Goal: Check status: Check status

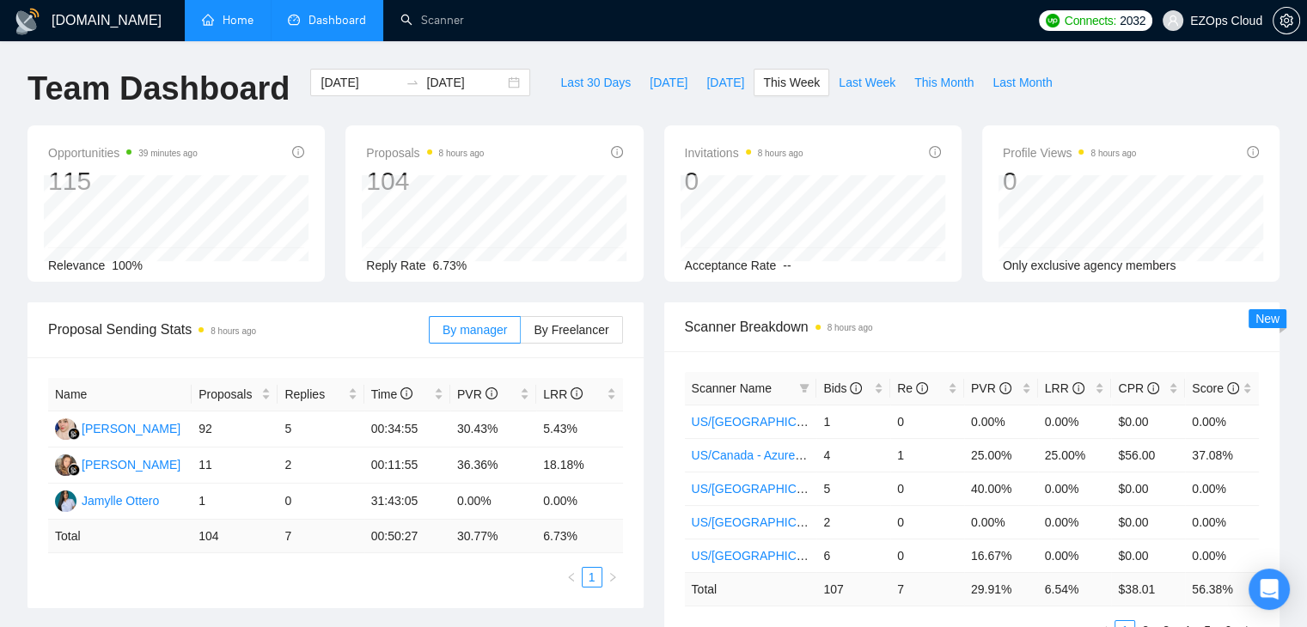
click at [228, 15] on link "Home" at bounding box center [228, 20] width 52 height 15
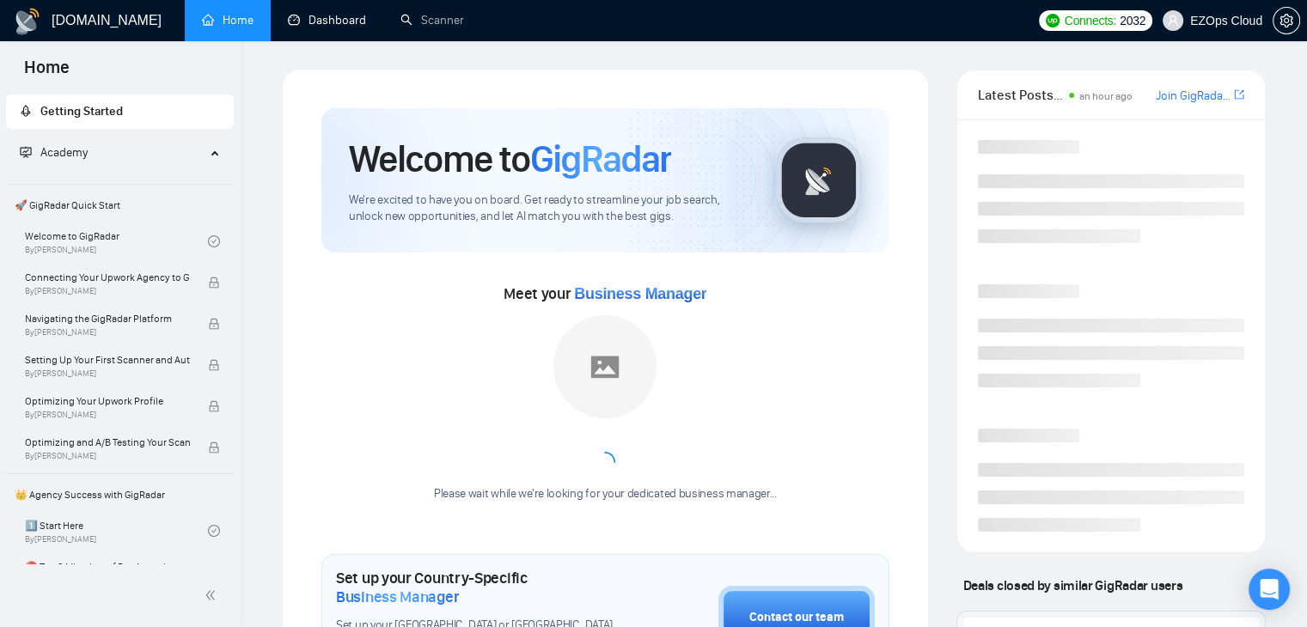
click at [326, 16] on link "Dashboard" at bounding box center [327, 20] width 78 height 15
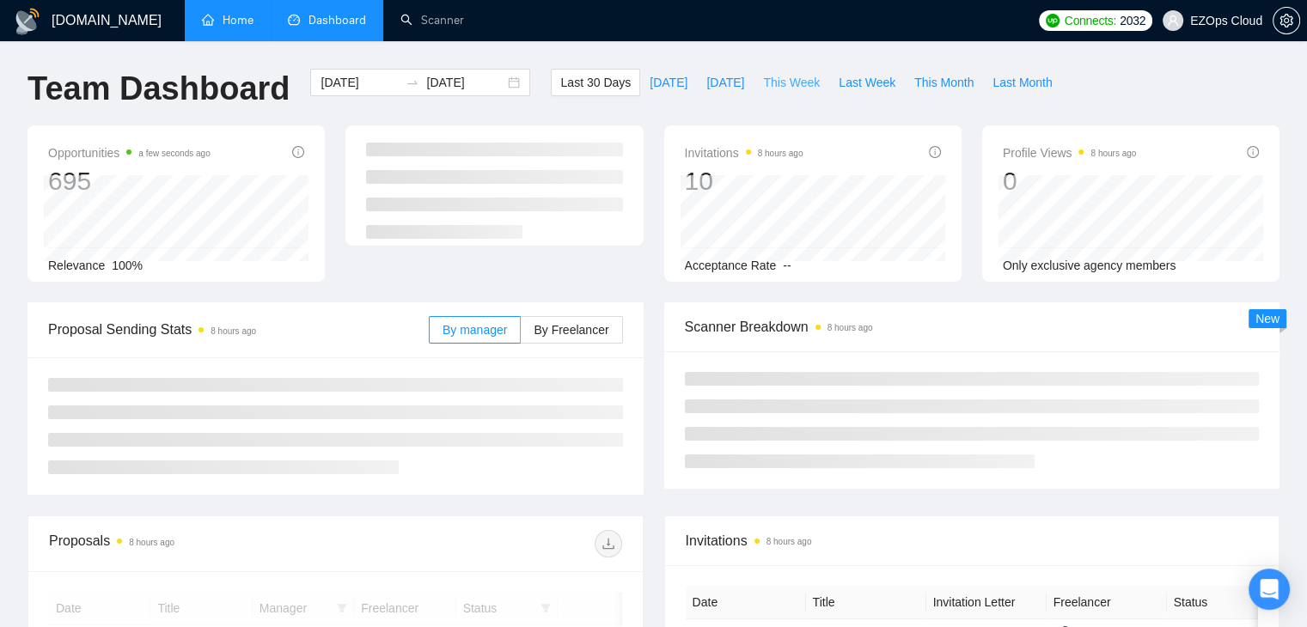
click at [763, 85] on span "This Week" at bounding box center [791, 82] width 57 height 19
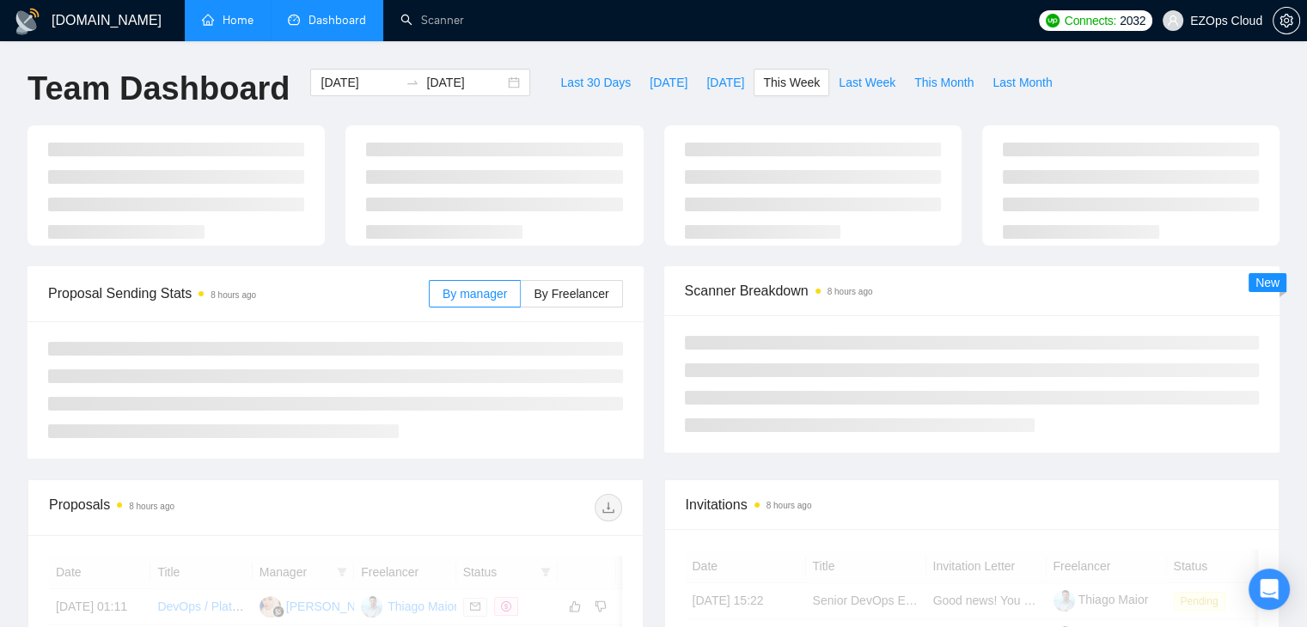
type input "[DATE]"
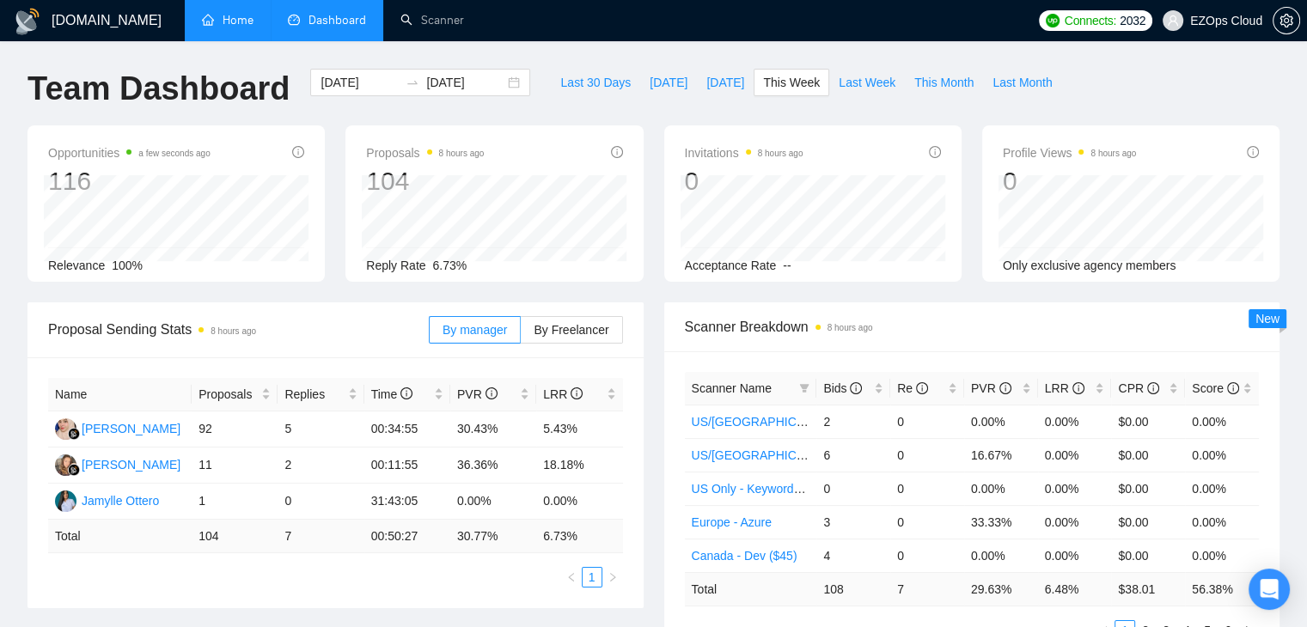
click at [700, 137] on div "Invitations 8 hours ago 0 Acceptance Rate --" at bounding box center [812, 203] width 297 height 156
click at [478, 120] on div "[DATE] [DATE]" at bounding box center [420, 97] width 241 height 57
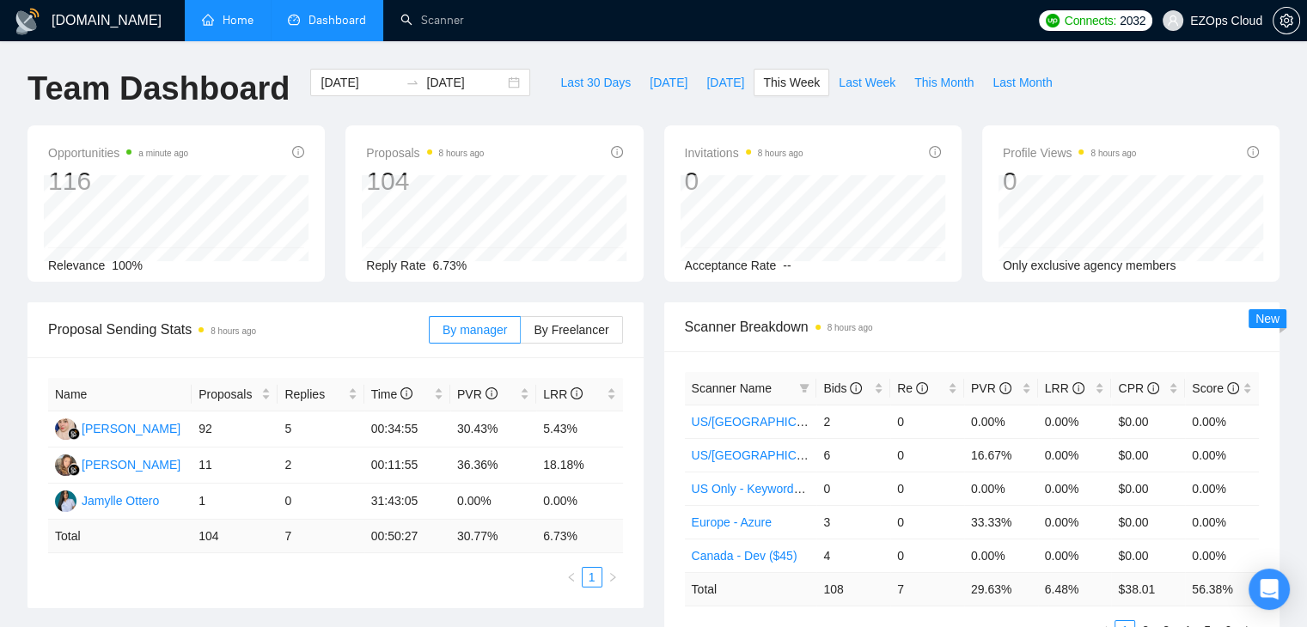
click at [653, 296] on div "Opportunities a minute ago 116 Relevance 100% Proposals 8 hours ago 104 Reply R…" at bounding box center [653, 213] width 1272 height 177
